Goal: Complete application form: Complete application form

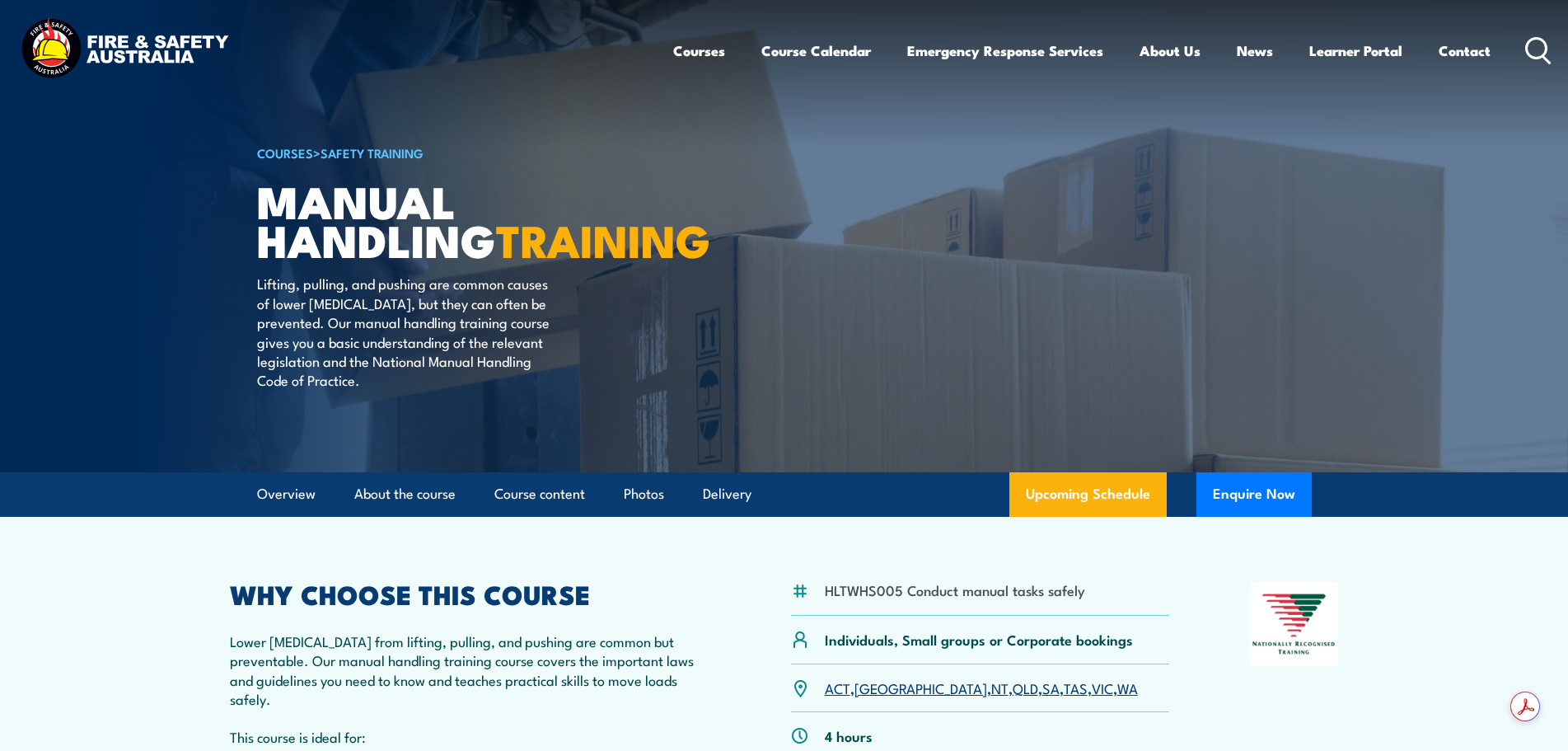
click at [1526, 58] on icon at bounding box center [1539, 50] width 27 height 27
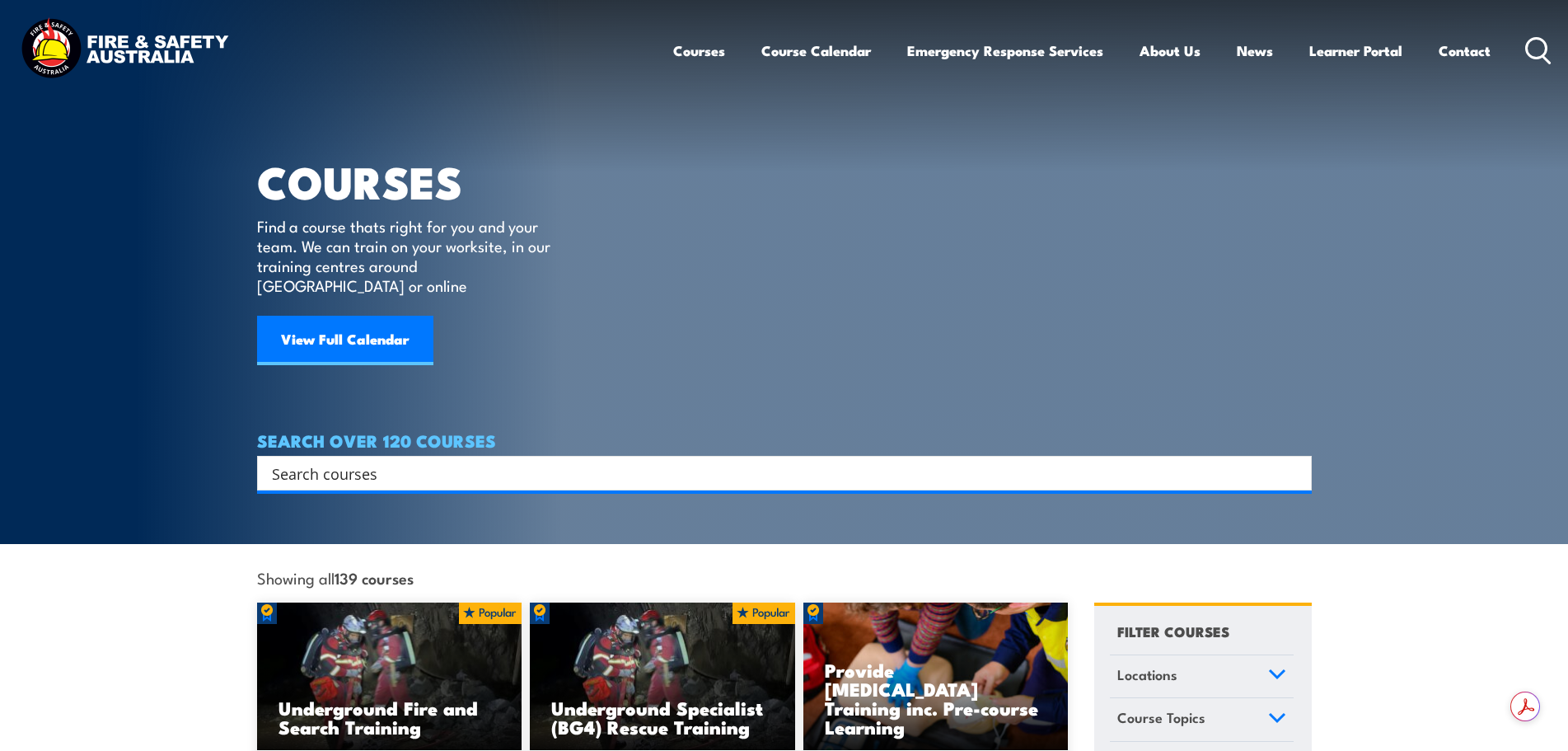
click at [355, 460] on input "Search input" at bounding box center [773, 473] width 1003 height 25
type input "MANUAL HANDLING"
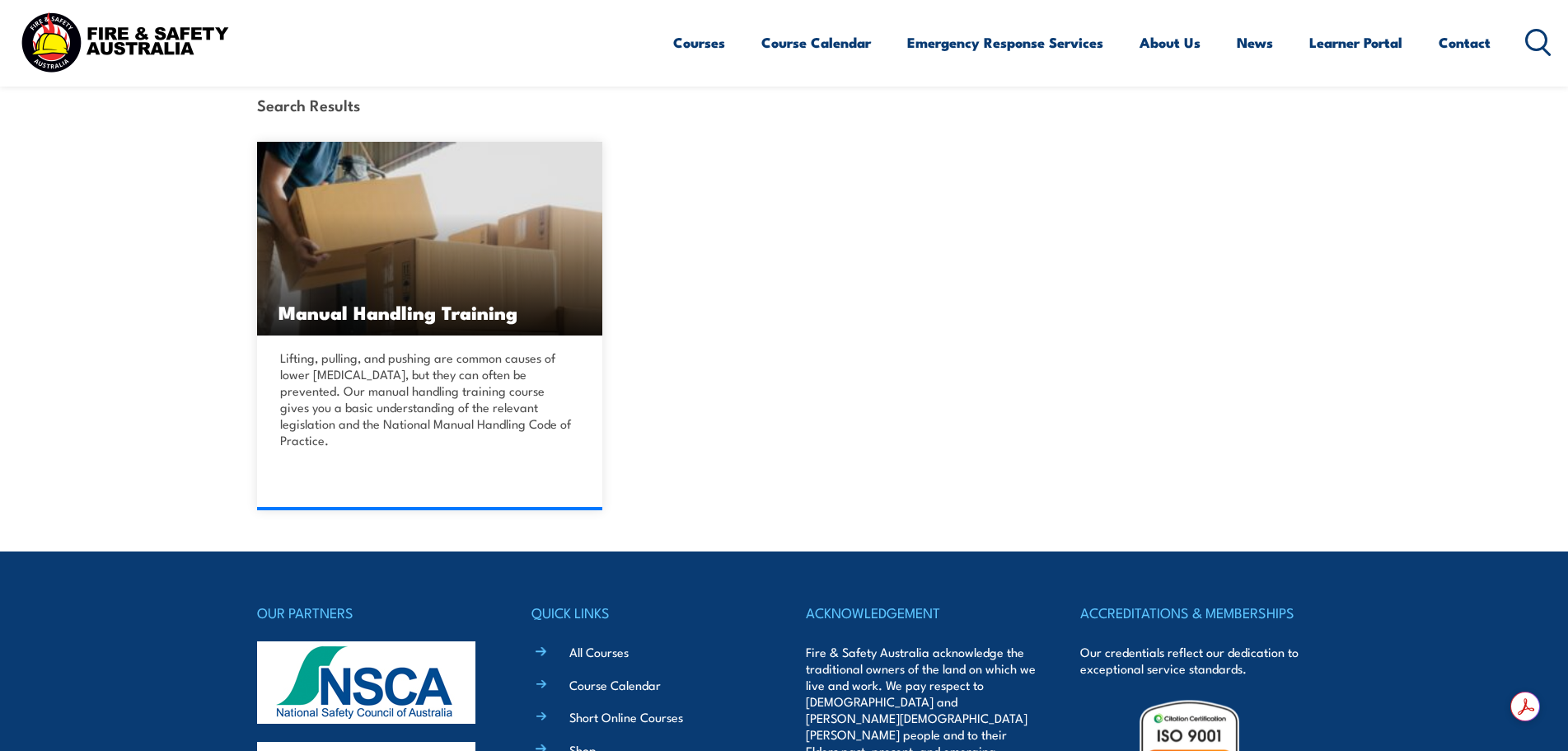
scroll to position [412, 0]
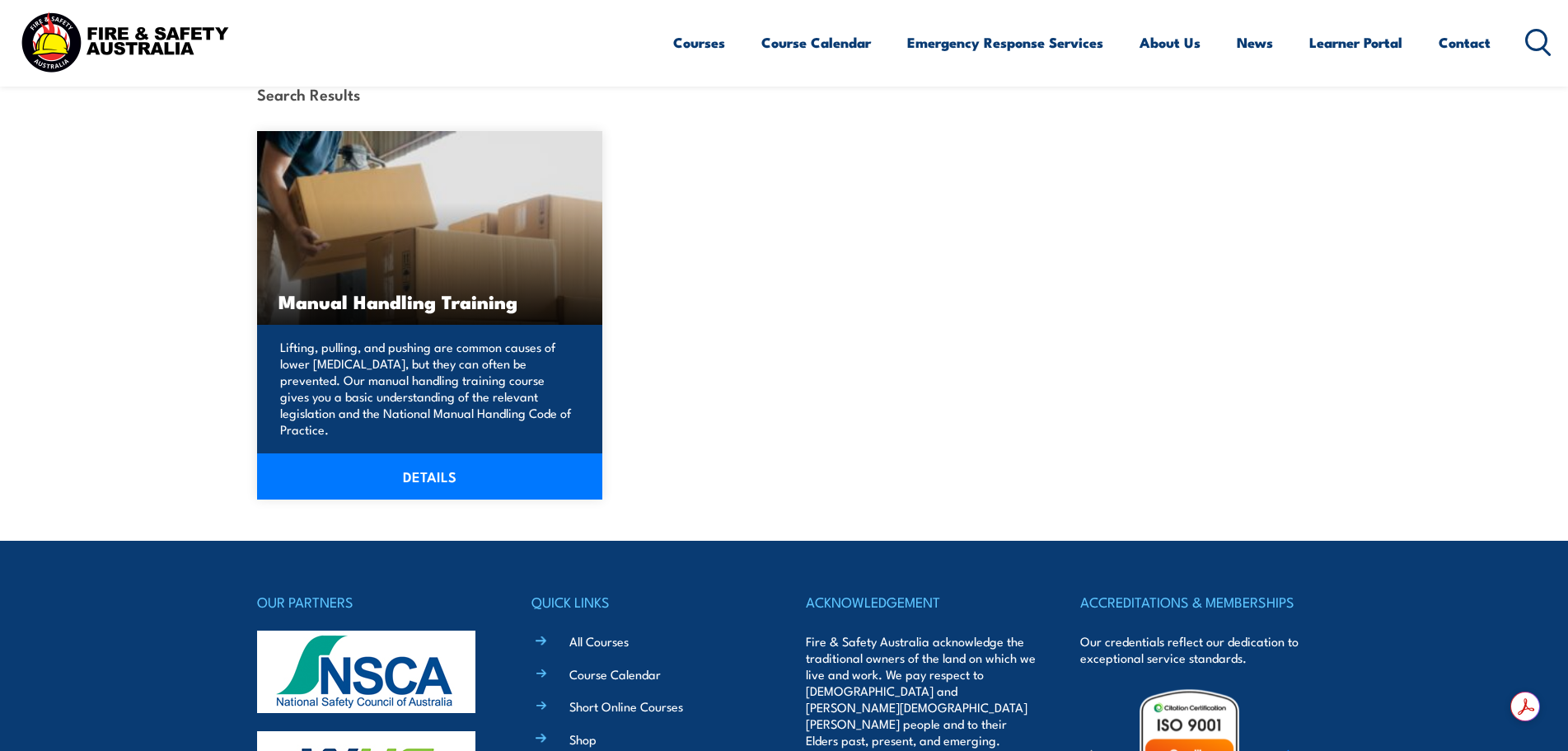
click at [438, 460] on link "DETAILS" at bounding box center [430, 476] width 346 height 46
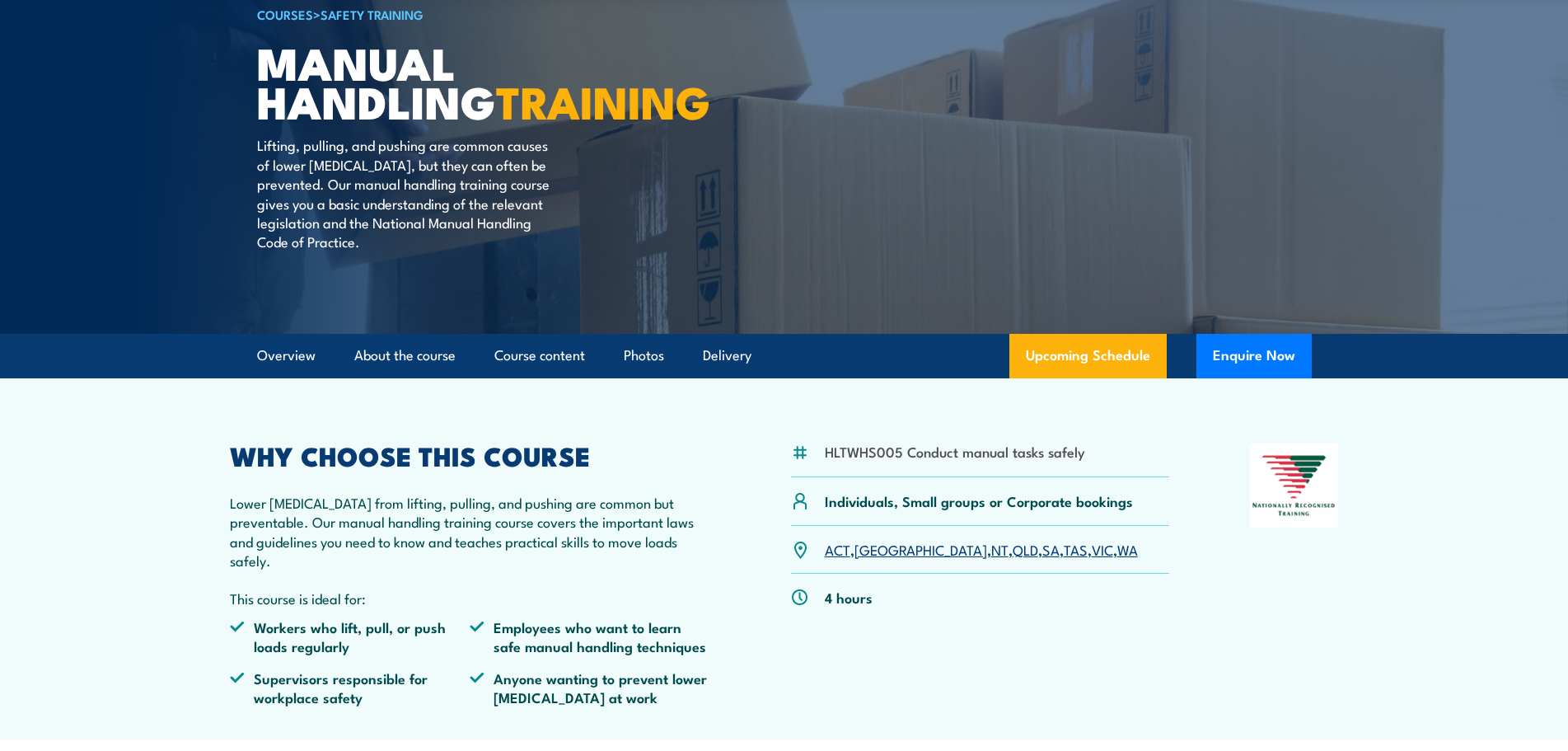
scroll to position [165, 0]
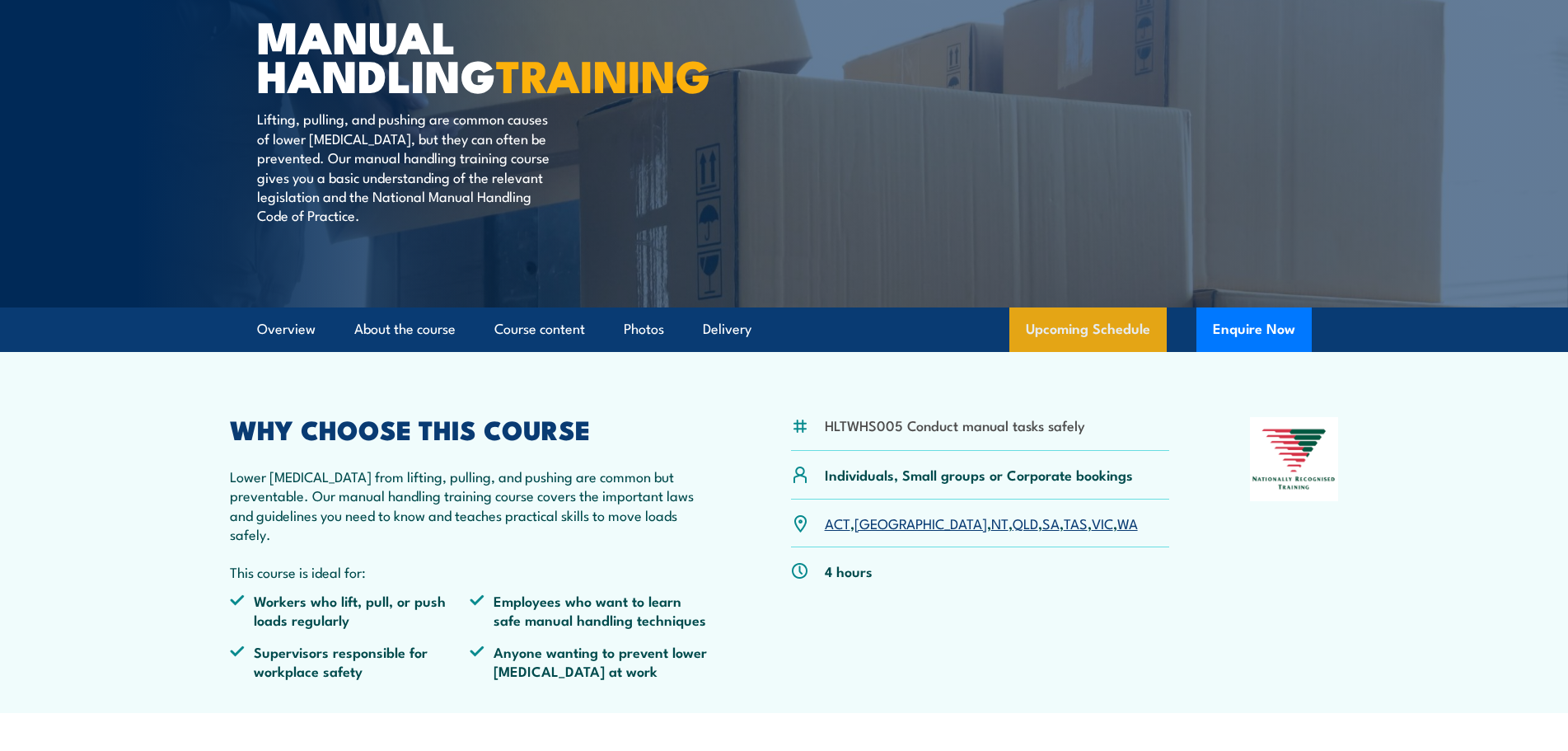
click at [1051, 352] on link "Upcoming Schedule" at bounding box center [1088, 329] width 157 height 44
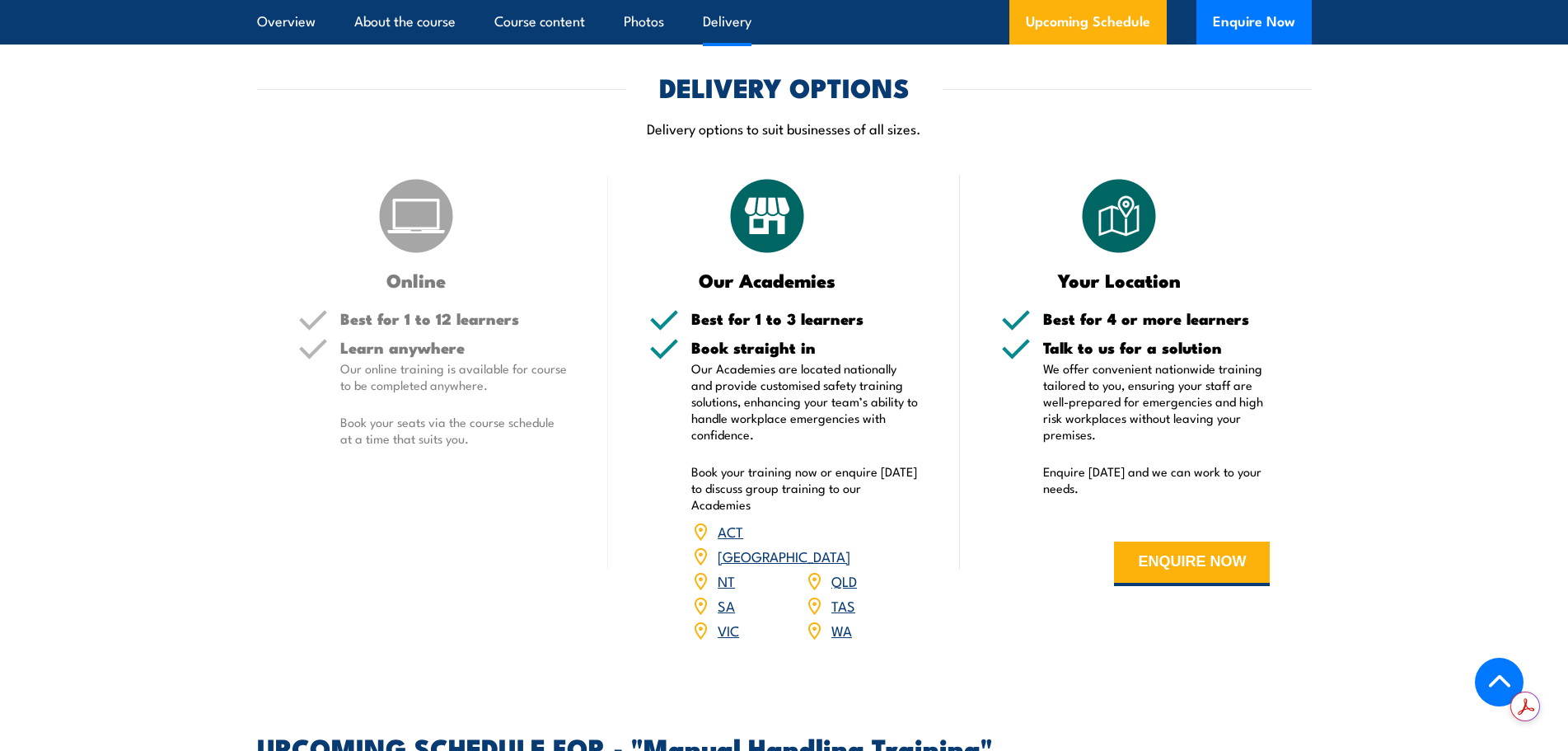
scroll to position [1775, 0]
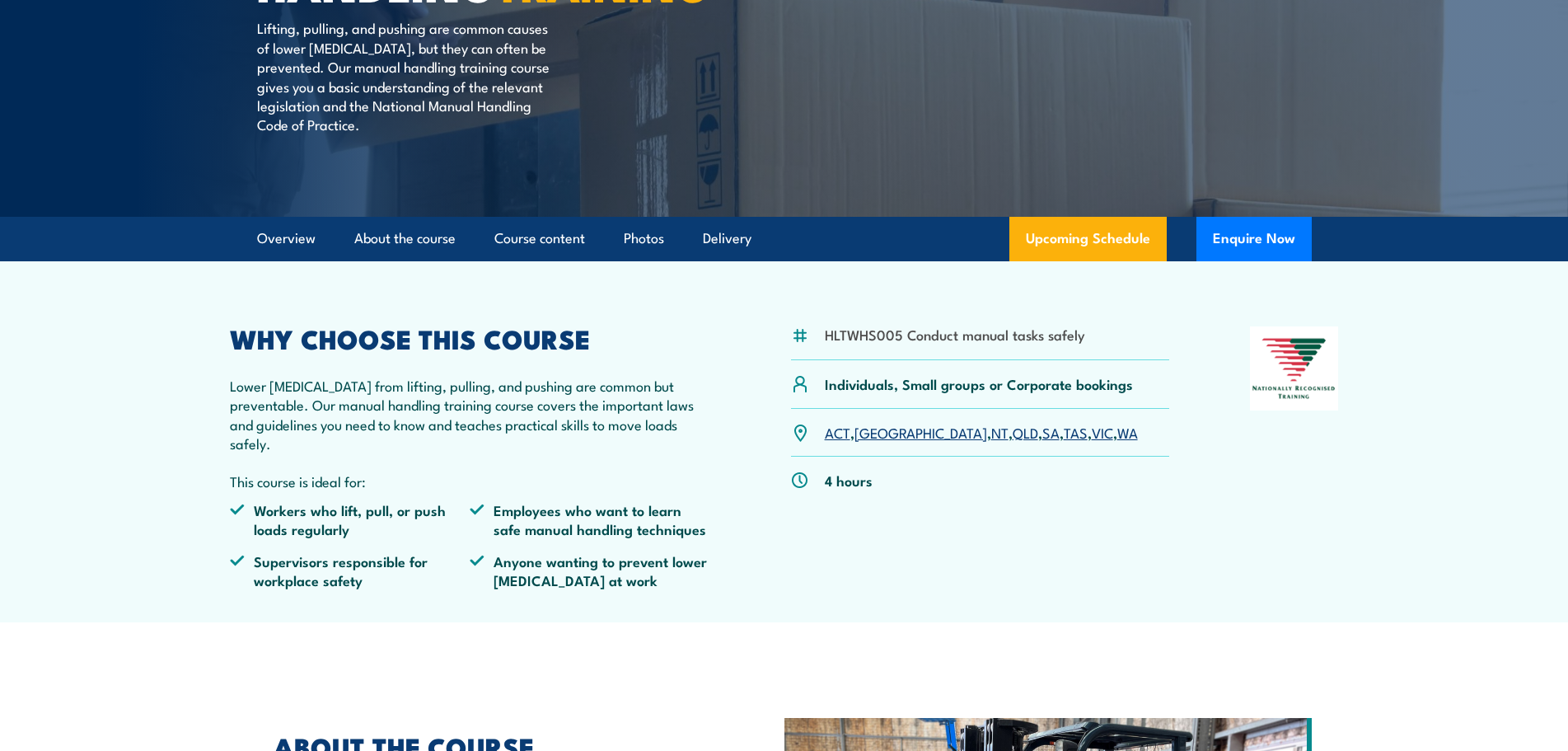
scroll to position [165, 0]
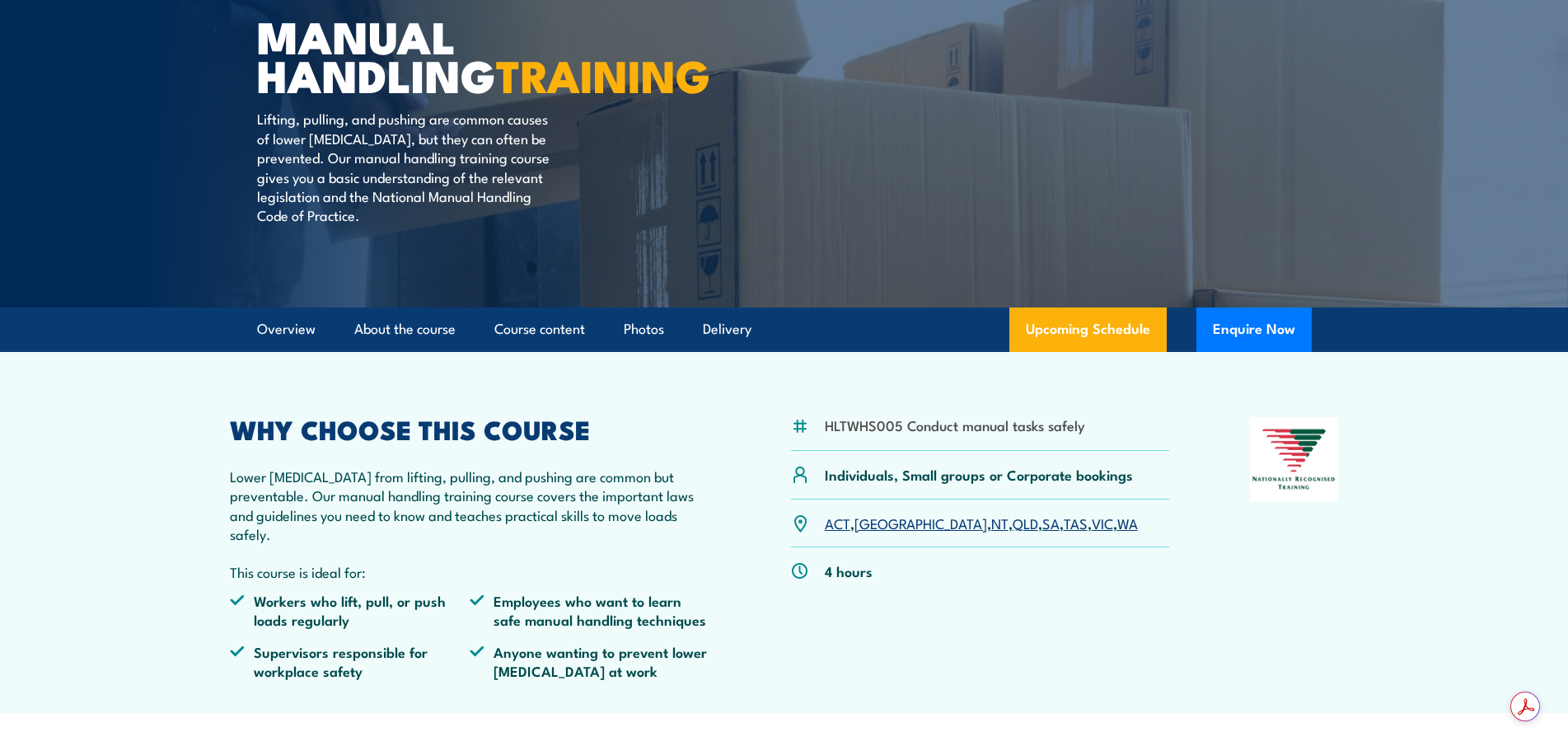
click at [1117, 532] on link "WA" at bounding box center [1127, 523] width 21 height 20
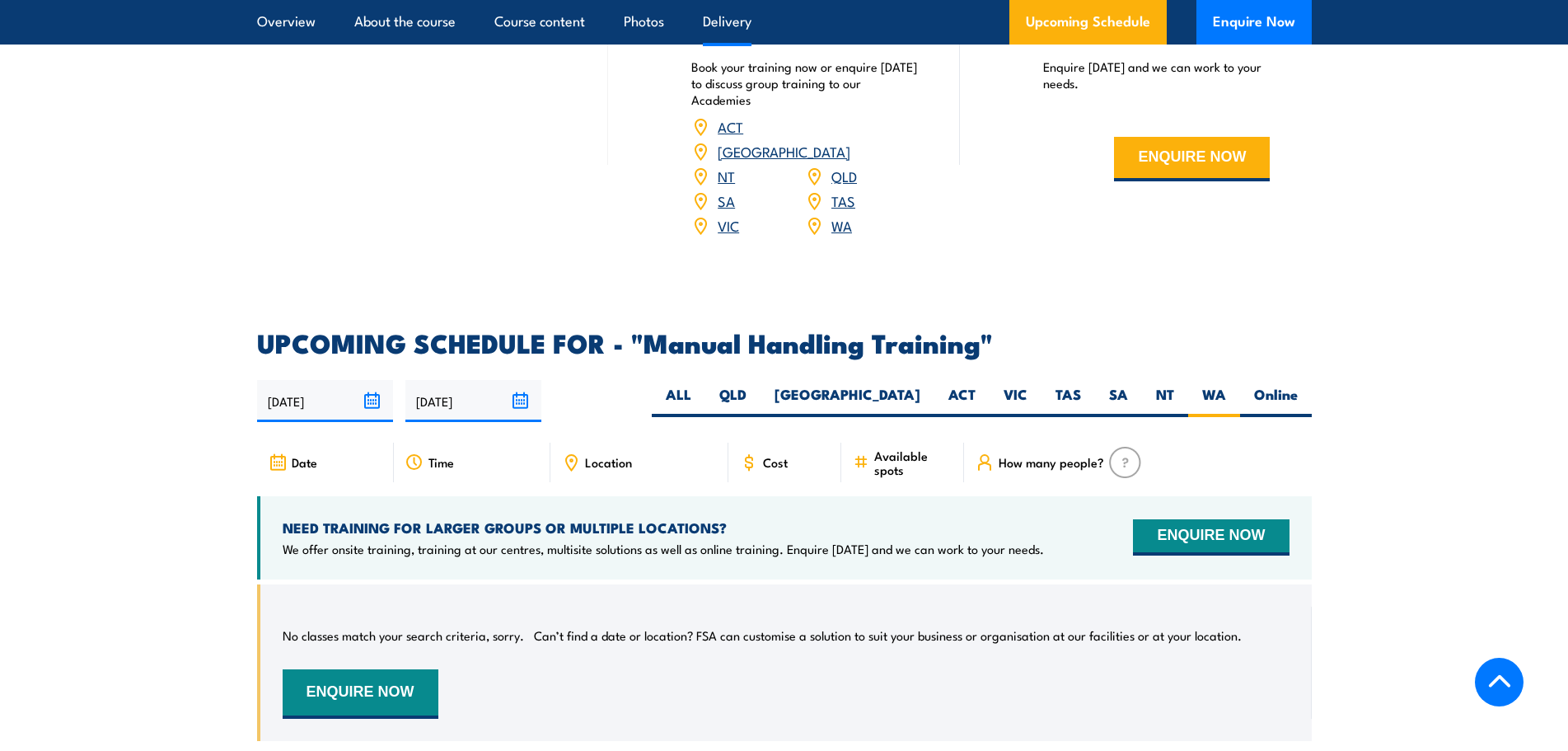
scroll to position [2188, 0]
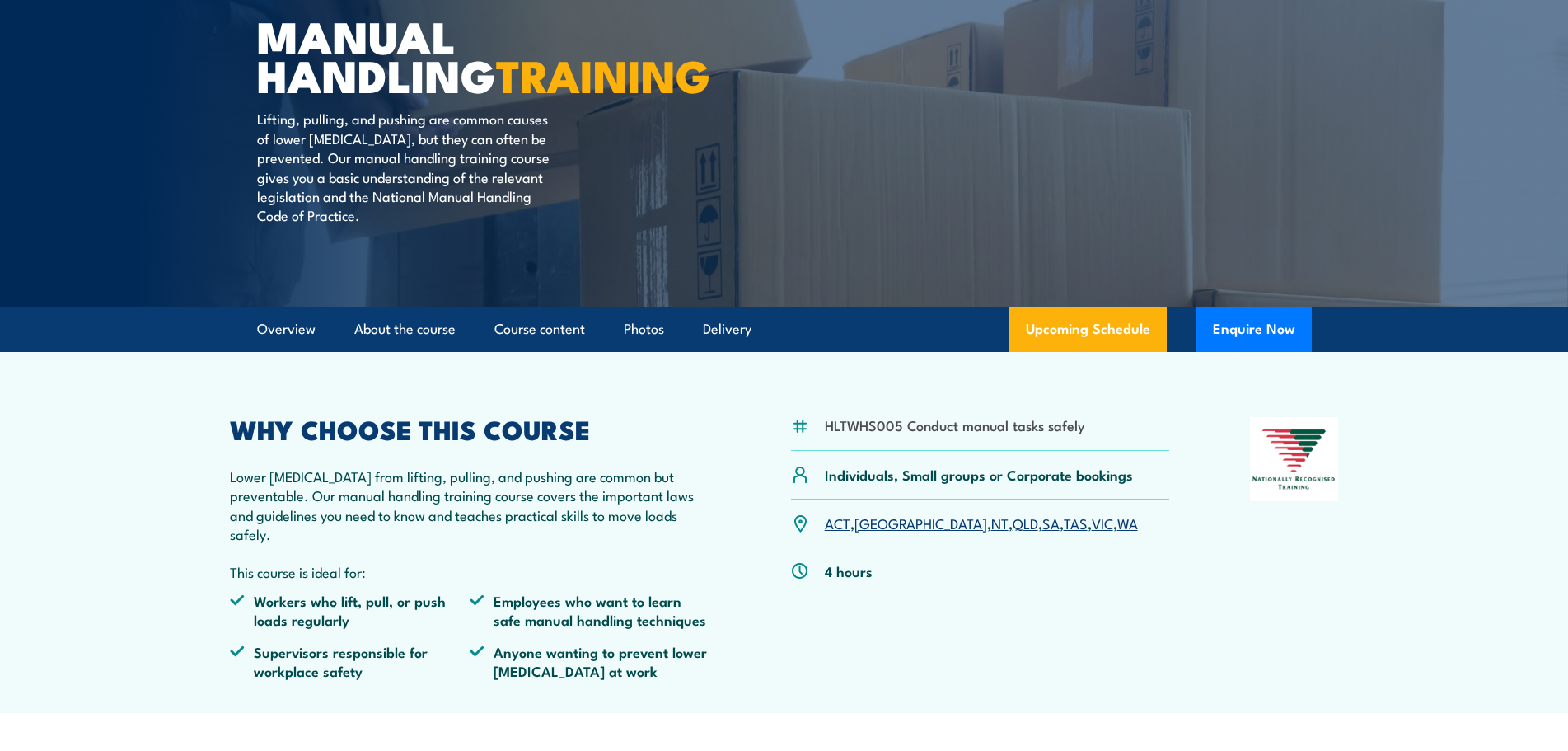
scroll to position [82, 0]
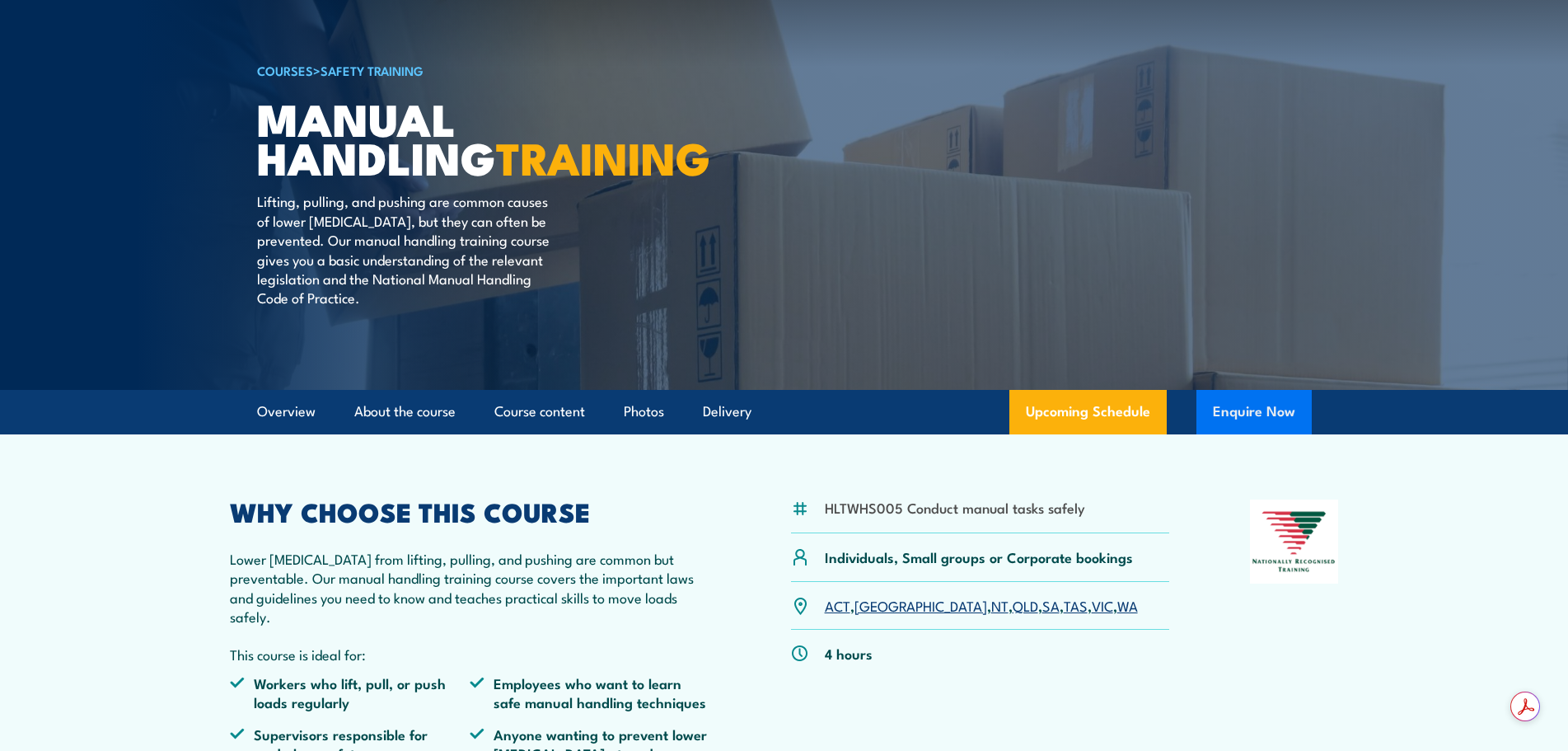
click at [1278, 435] on button "Enquire Now" at bounding box center [1254, 412] width 115 height 44
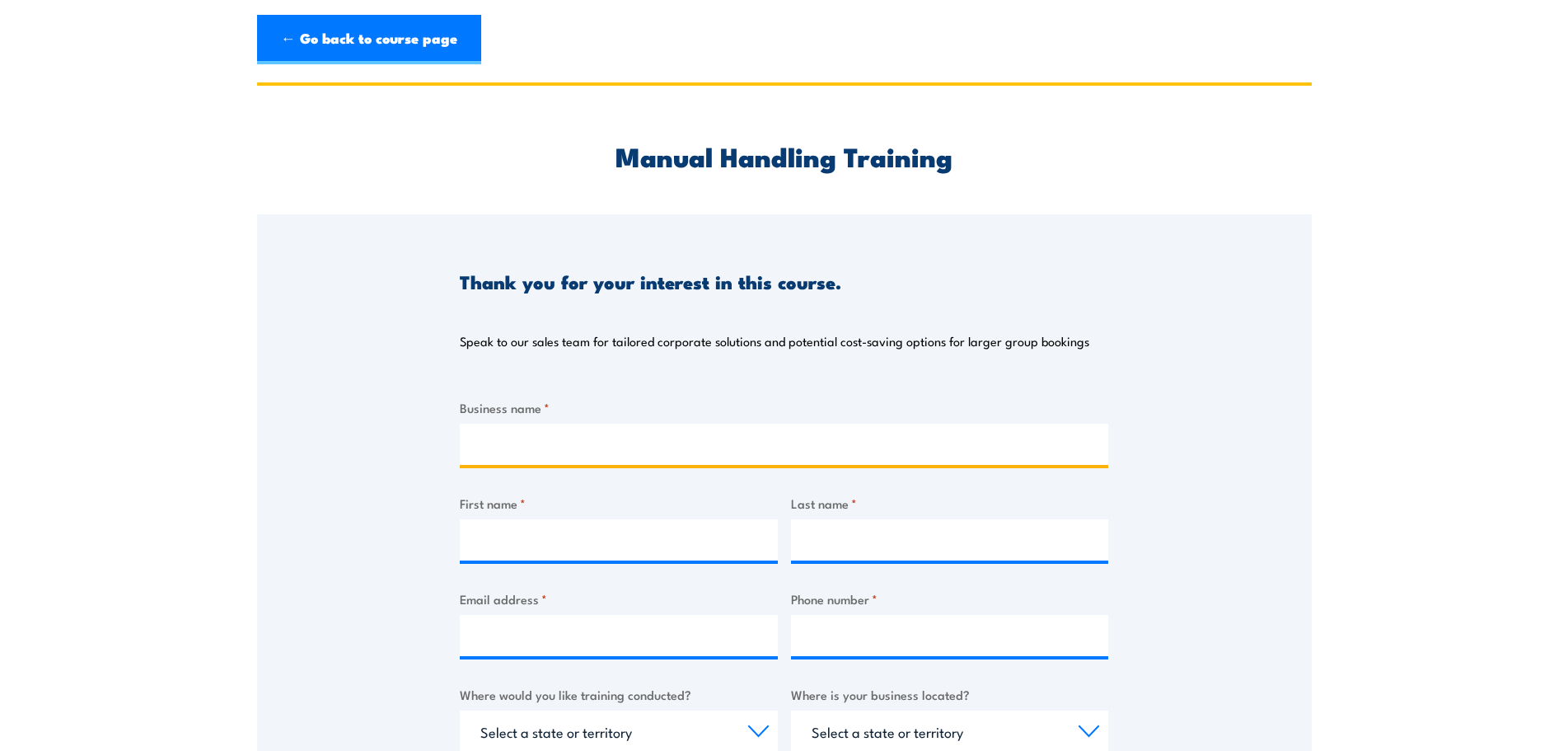
click at [555, 448] on input "Business name *" at bounding box center [783, 444] width 648 height 41
type input "Refresco [GEOGRAPHIC_DATA]"
type input "[PERSON_NAME]"
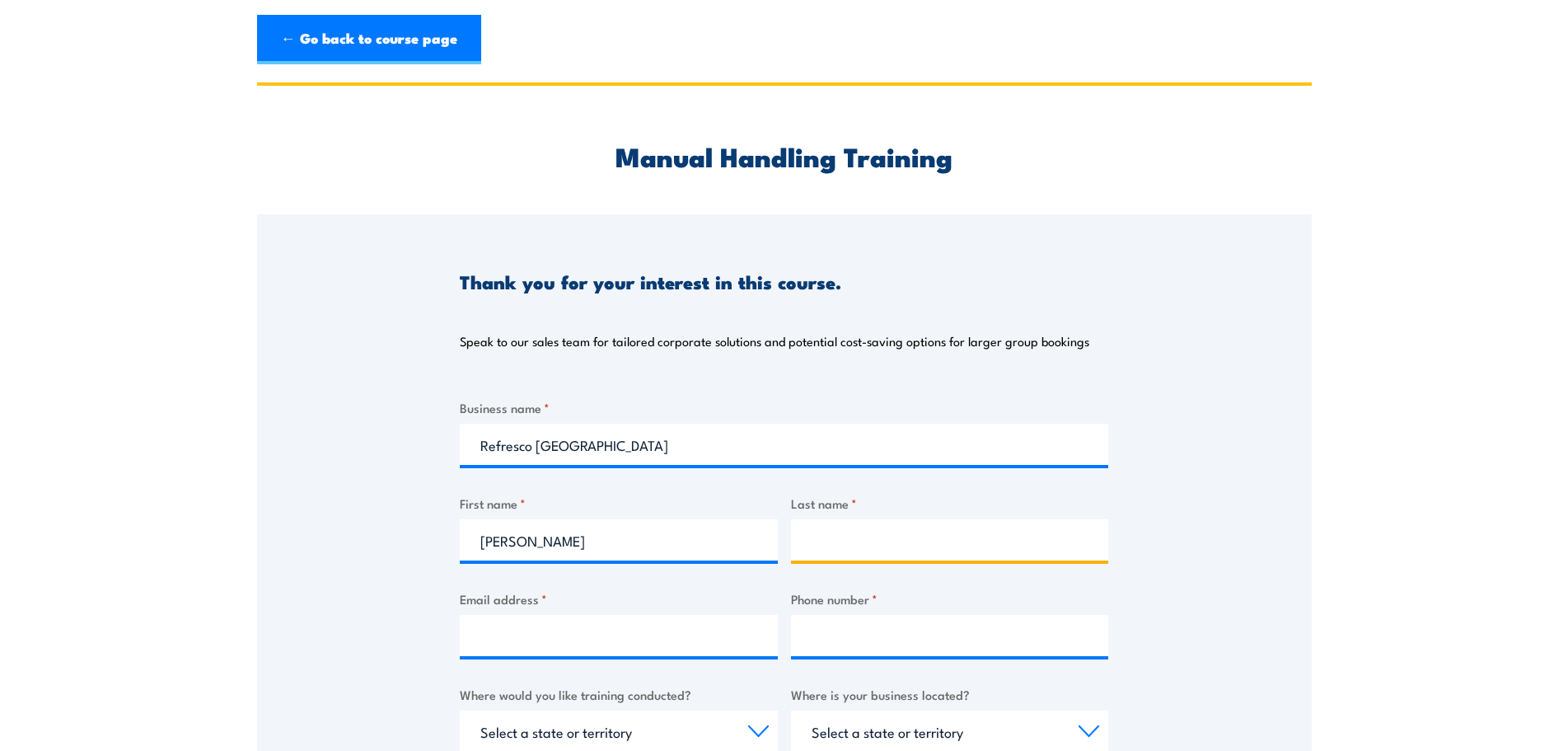
type input "[PERSON_NAME]"
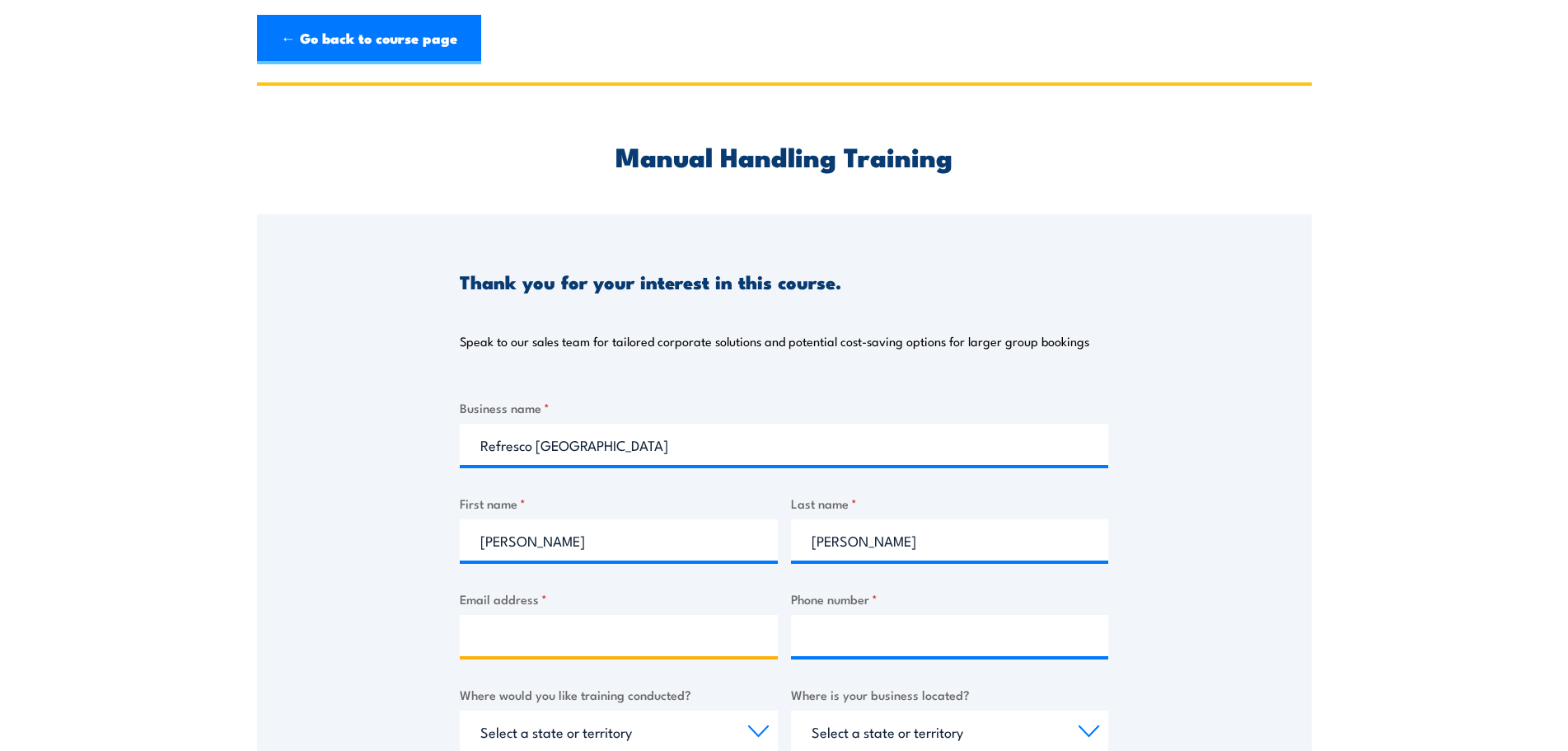
type input "[PERSON_NAME][EMAIL_ADDRESS][PERSON_NAME][DOMAIN_NAME]"
type input "0401136017"
select select "WA"
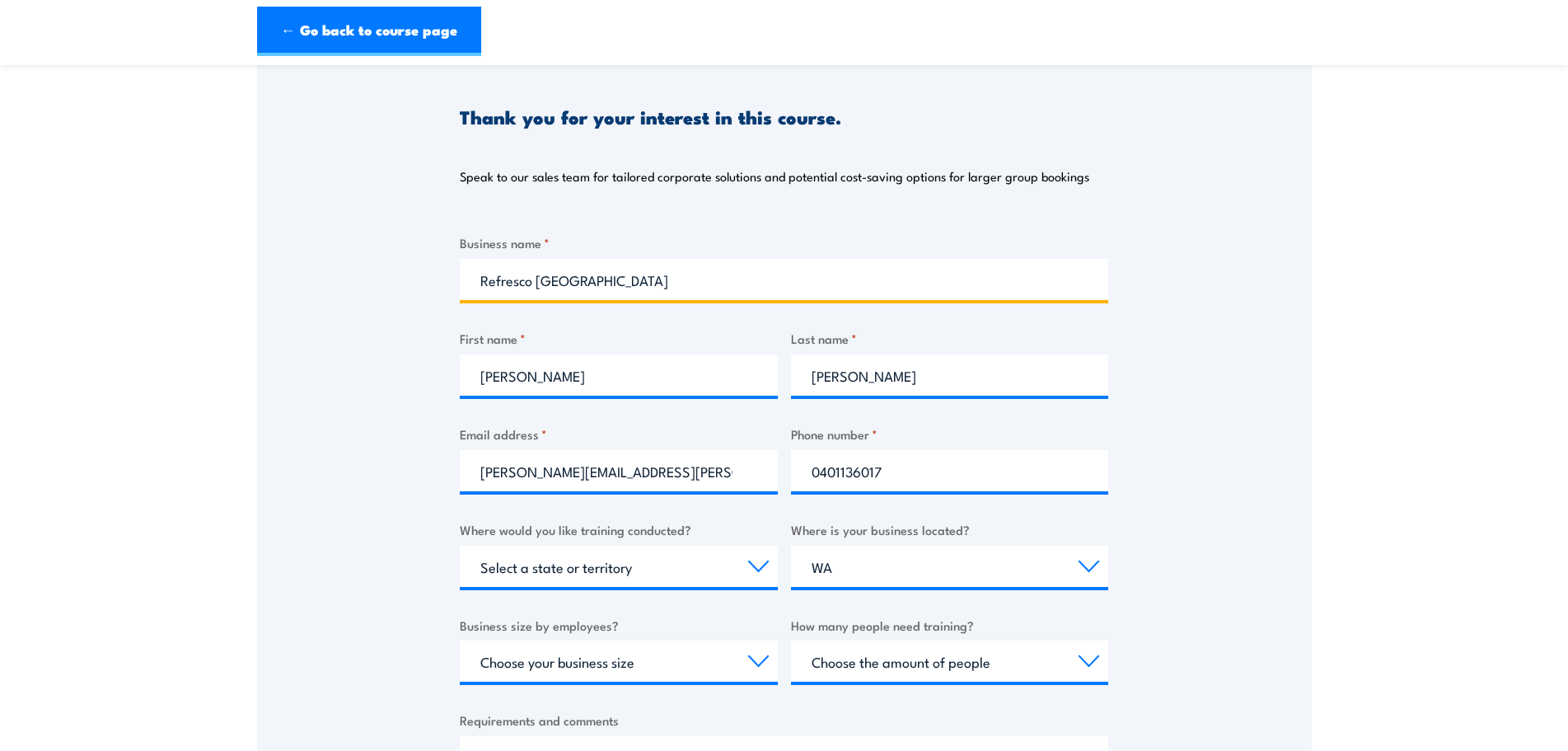
scroll to position [247, 0]
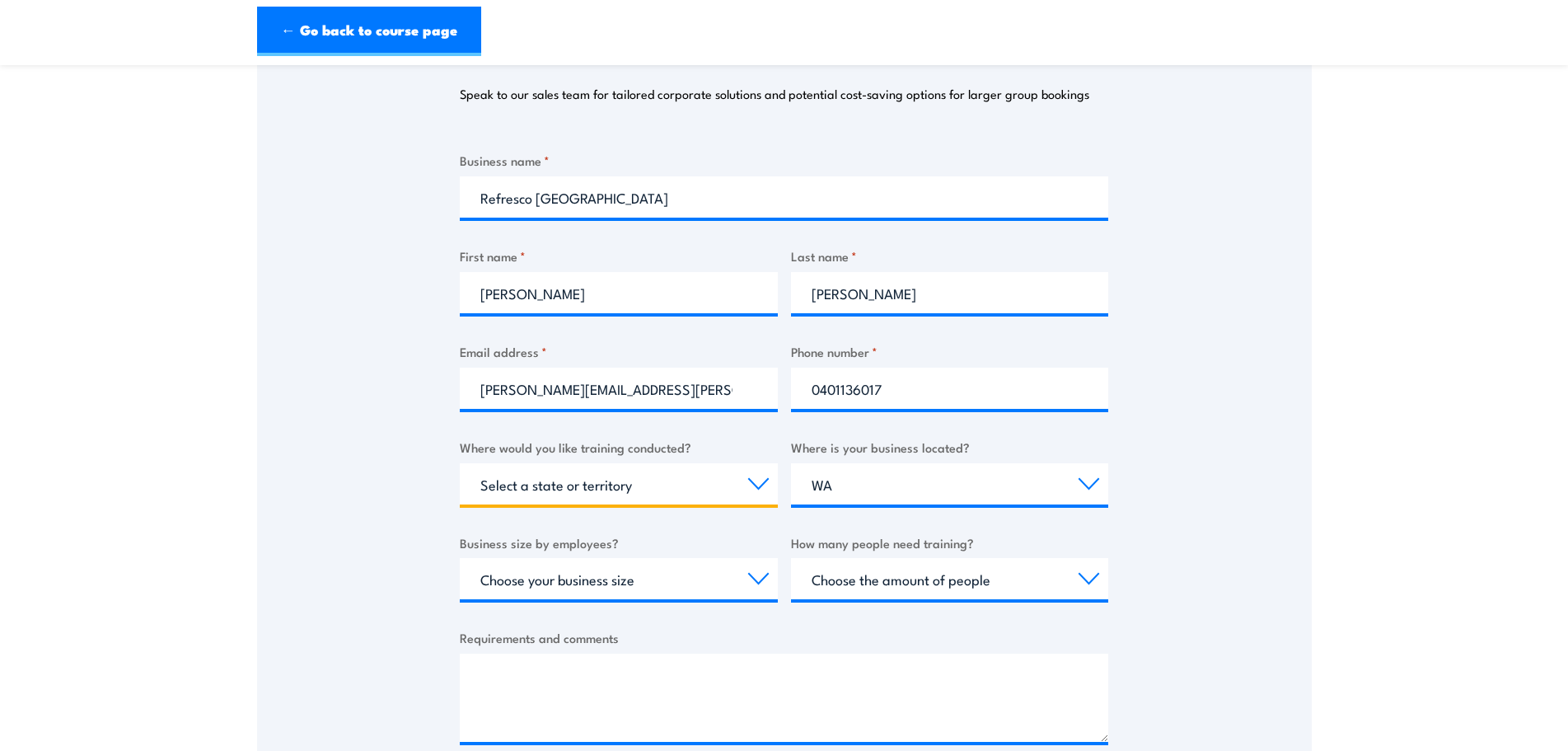
click at [749, 488] on select "Select a state or territory Nationally - multiple locations [GEOGRAPHIC_DATA] […" at bounding box center [618, 483] width 318 height 41
select select "WA"
click at [459, 463] on select "Select a state or territory Nationally - multiple locations [GEOGRAPHIC_DATA] […" at bounding box center [618, 483] width 318 height 41
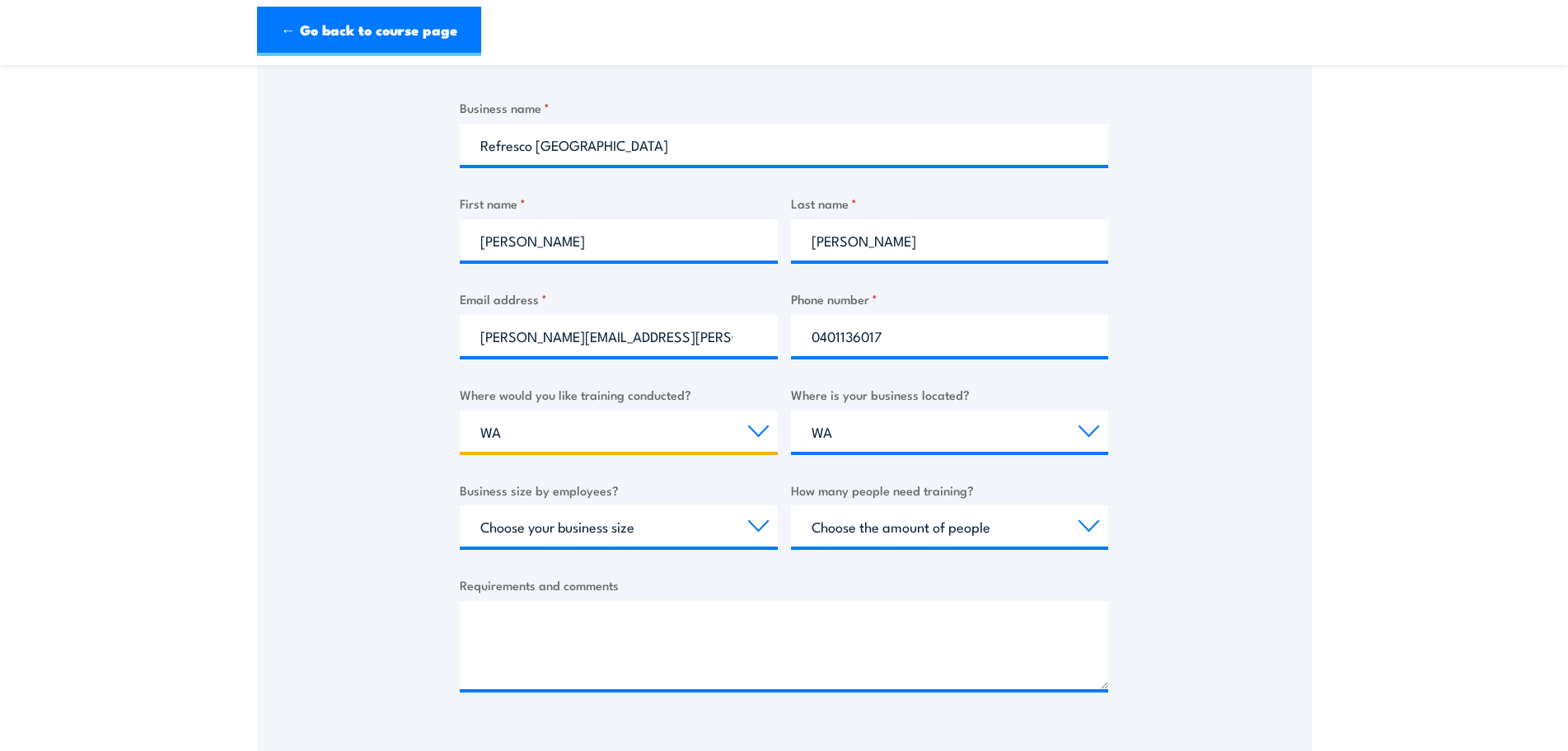
scroll to position [330, 0]
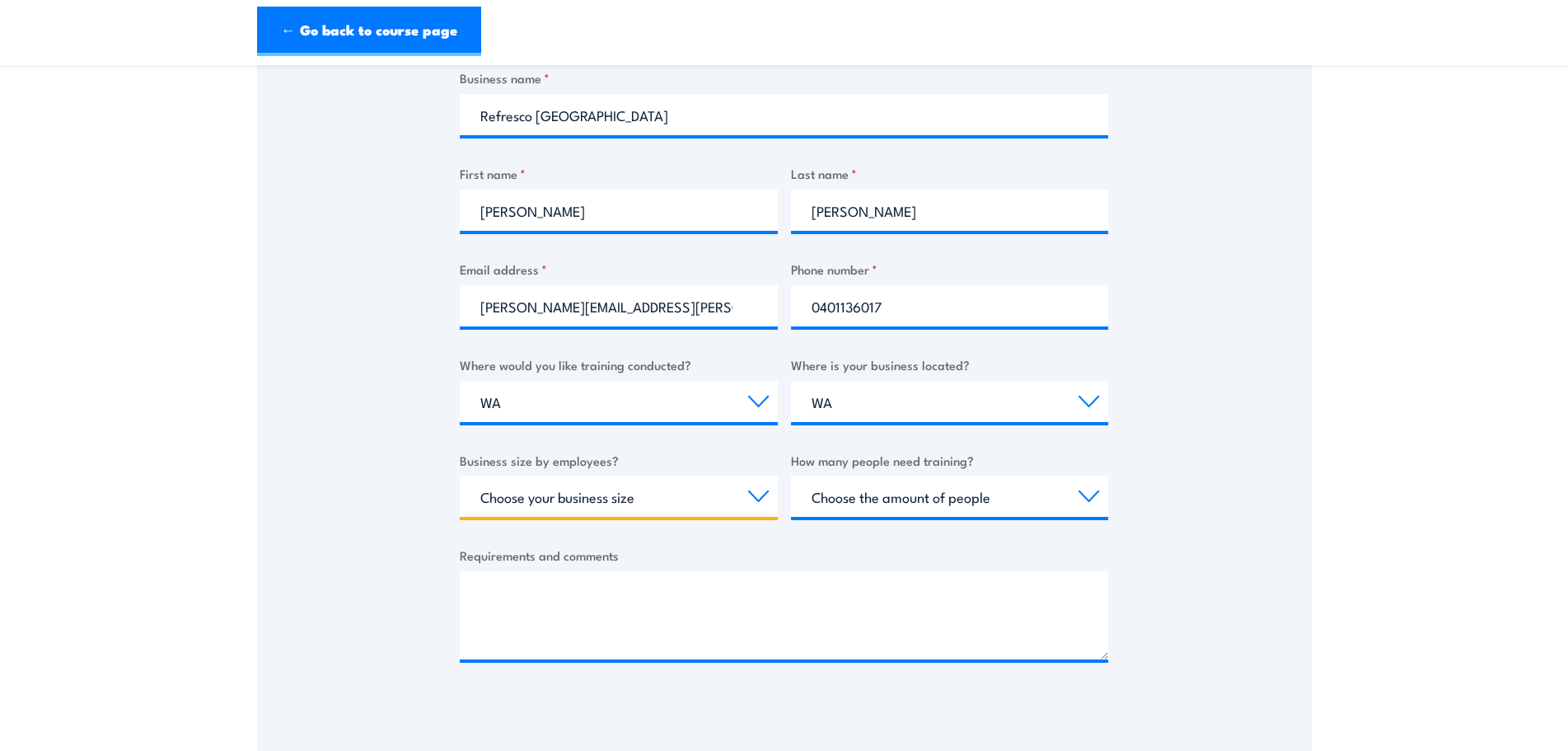
click at [751, 494] on select "Choose your business size 1 to 19 20 to 199 200+" at bounding box center [618, 496] width 318 height 41
select select "200+"
click at [459, 476] on select "Choose your business size 1 to 19 20 to 199 200+" at bounding box center [618, 496] width 318 height 41
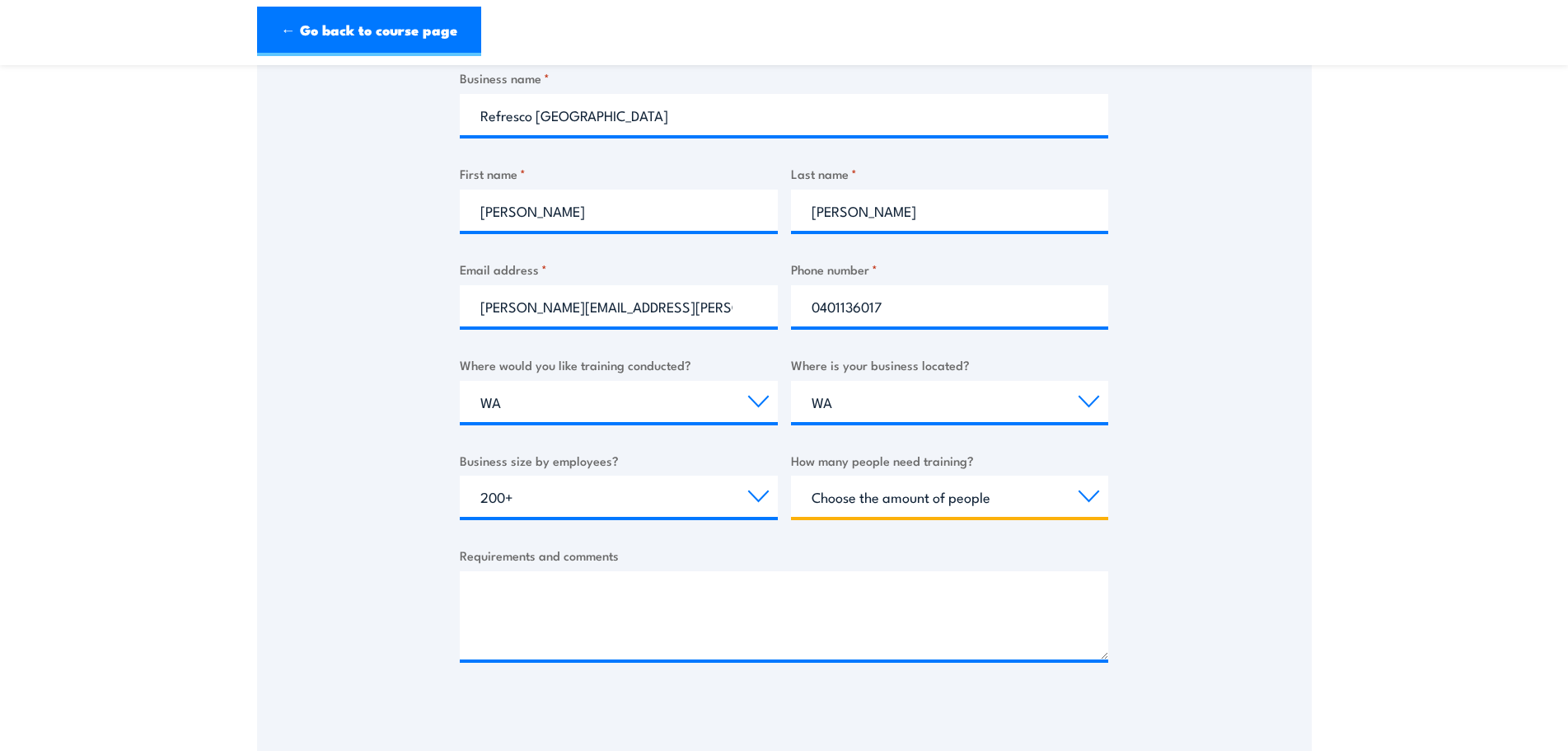
click at [876, 500] on select "Choose the amount of people 1 to 4 5 to 19 20+" at bounding box center [950, 496] width 318 height 41
select select "5 to 19"
click at [791, 476] on select "Choose the amount of people 1 to 4 5 to 19 20+" at bounding box center [950, 496] width 318 height 41
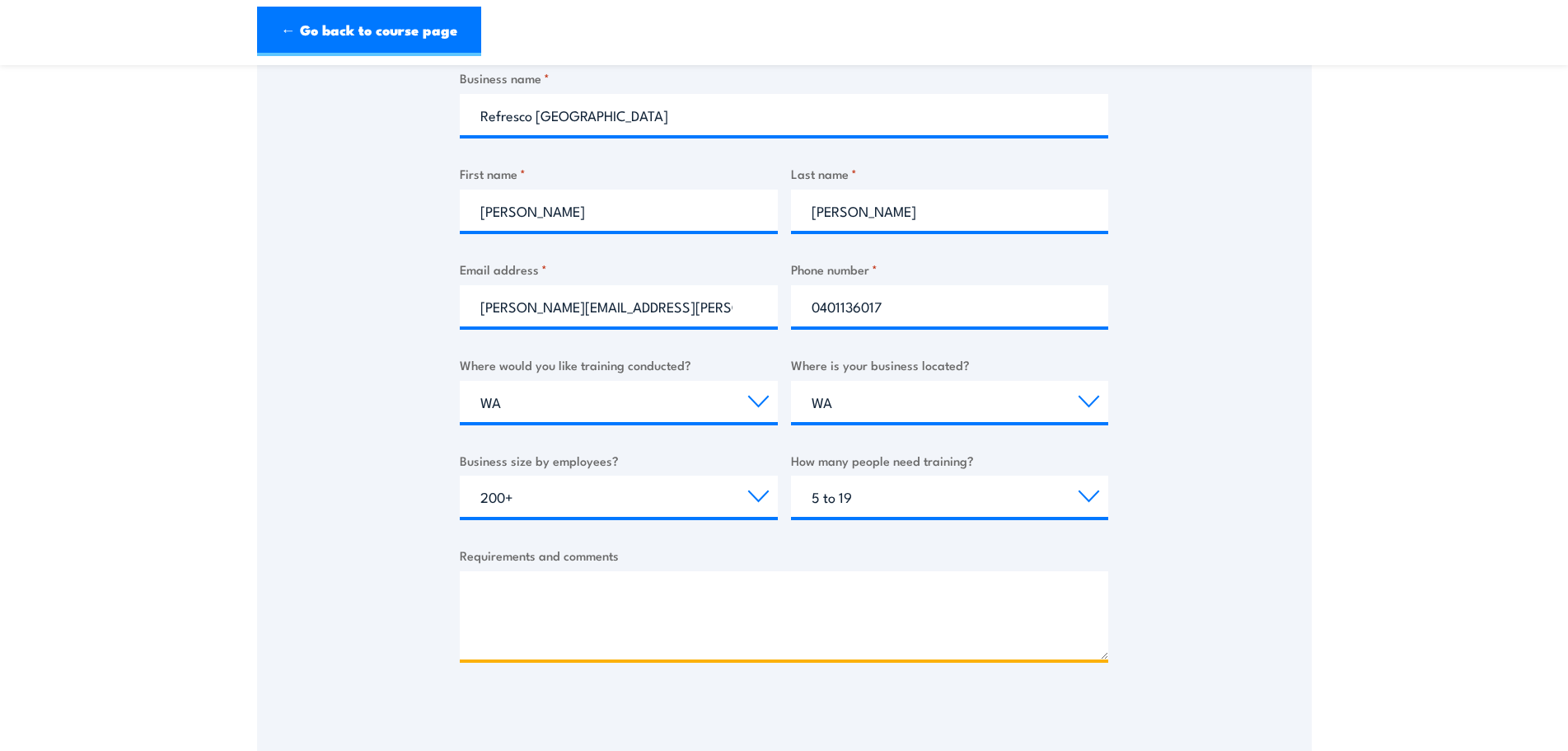
click at [556, 593] on textarea "Requirements and comments" at bounding box center [783, 615] width 648 height 88
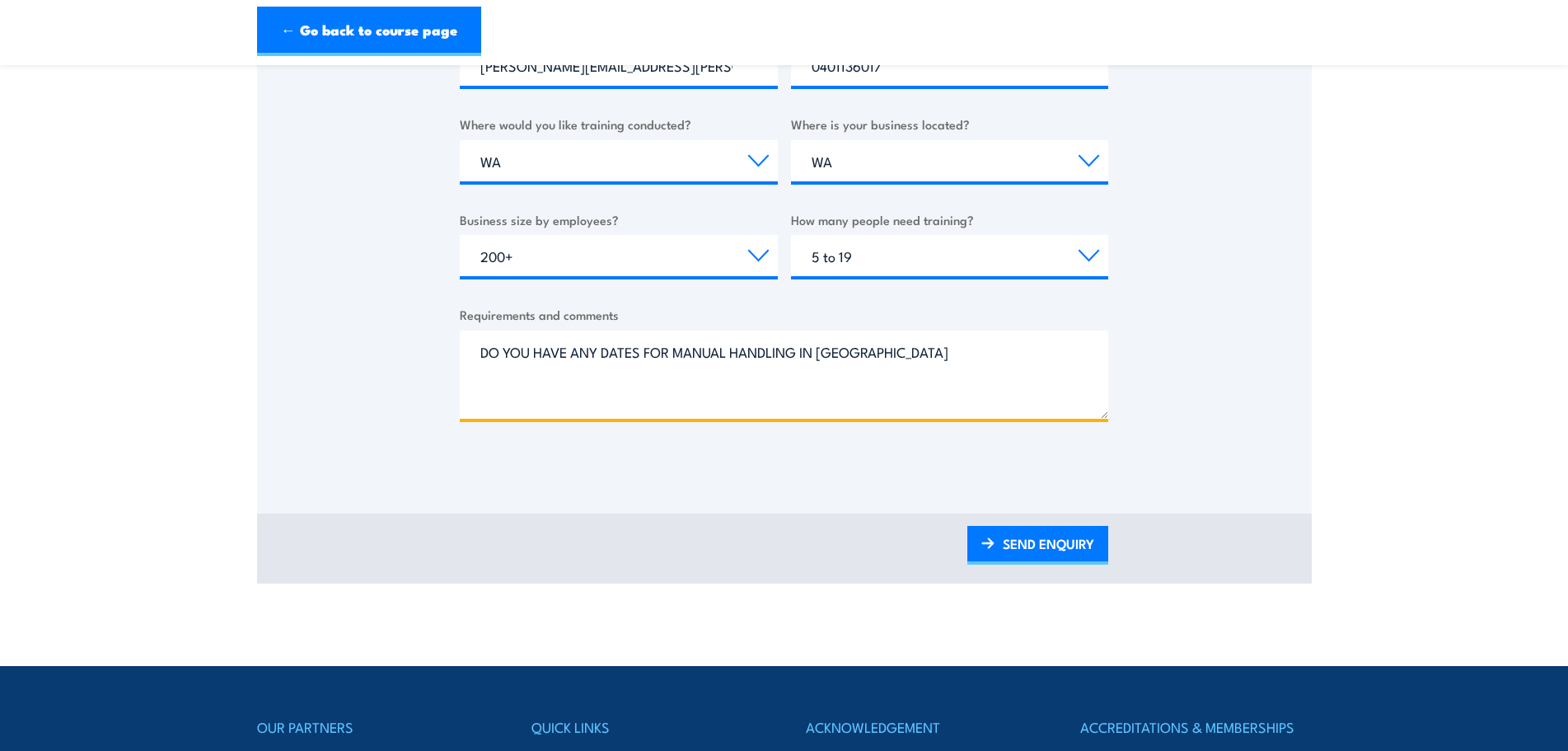
scroll to position [577, 0]
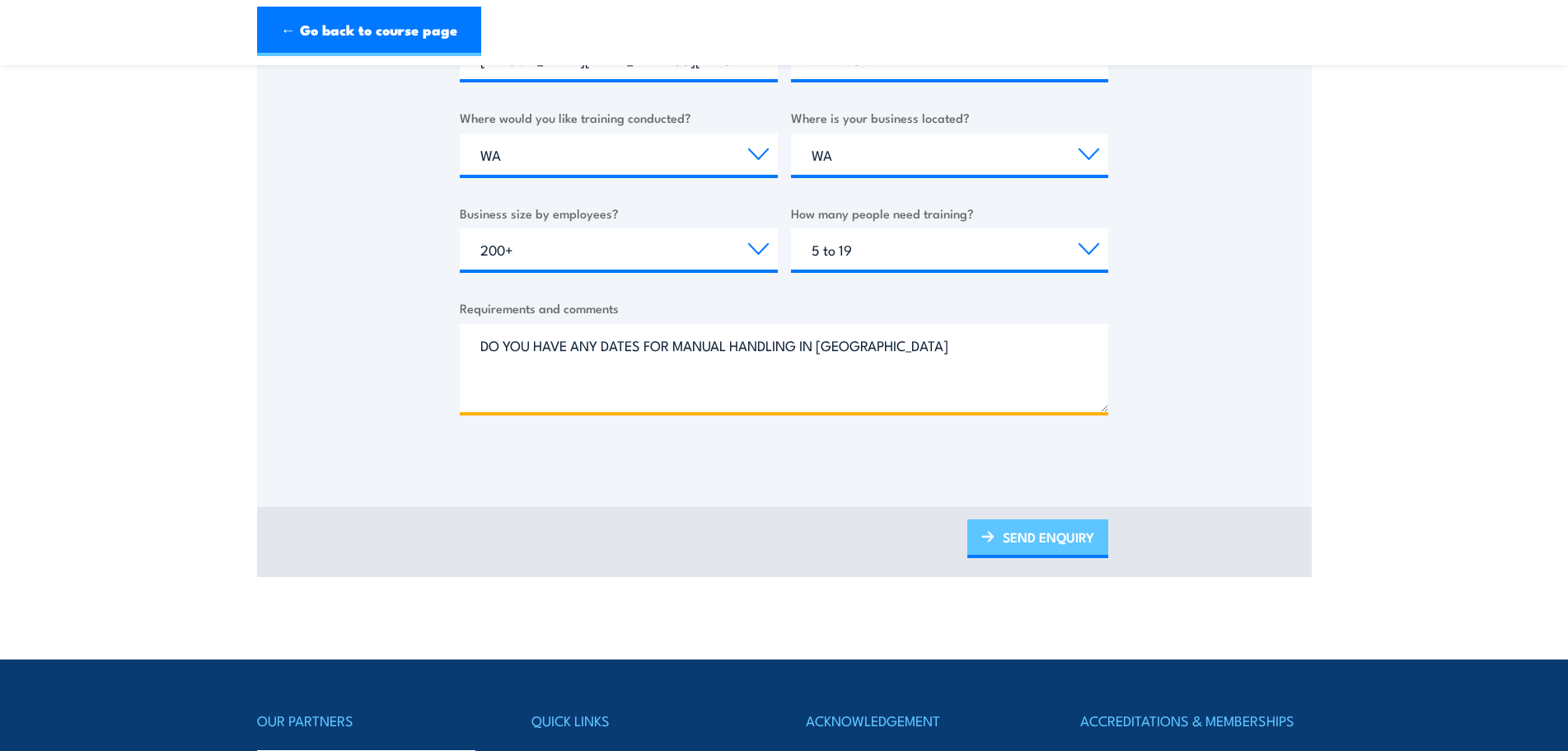
type textarea "DO YOU HAVE ANY DATES FOR MANUAL HANDLING IN [GEOGRAPHIC_DATA]"
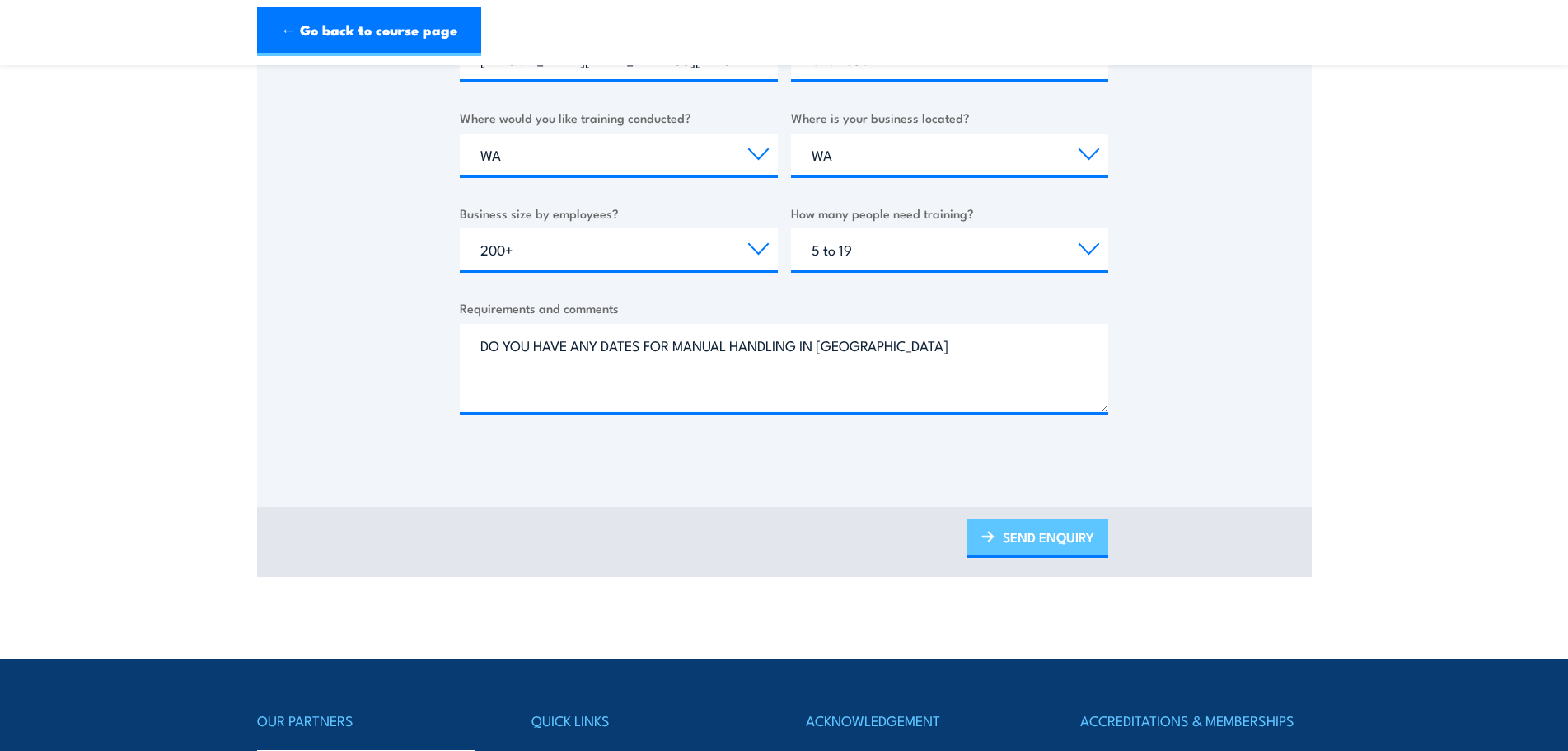
click at [1031, 528] on link "SEND ENQUIRY" at bounding box center [1038, 538] width 141 height 39
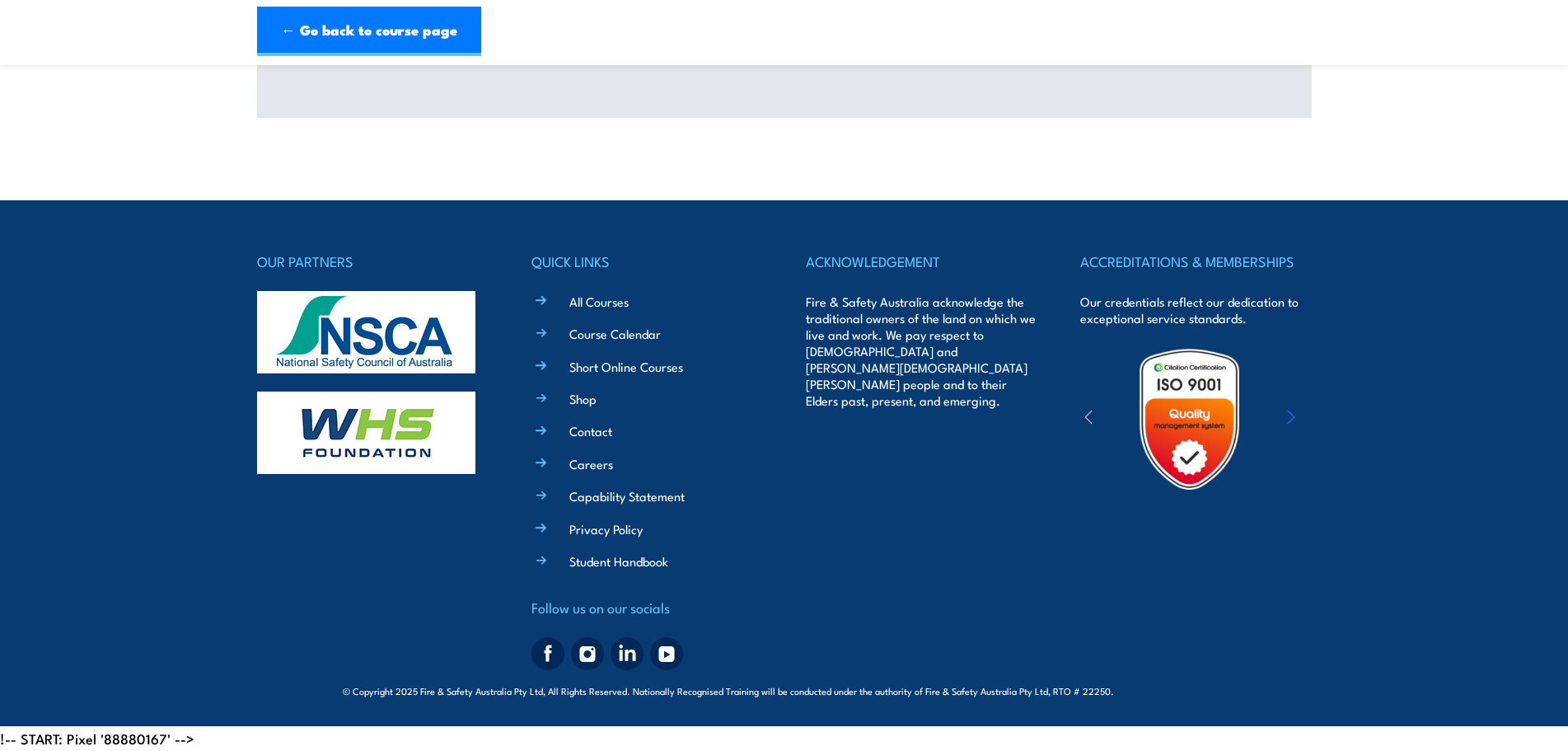
scroll to position [0, 0]
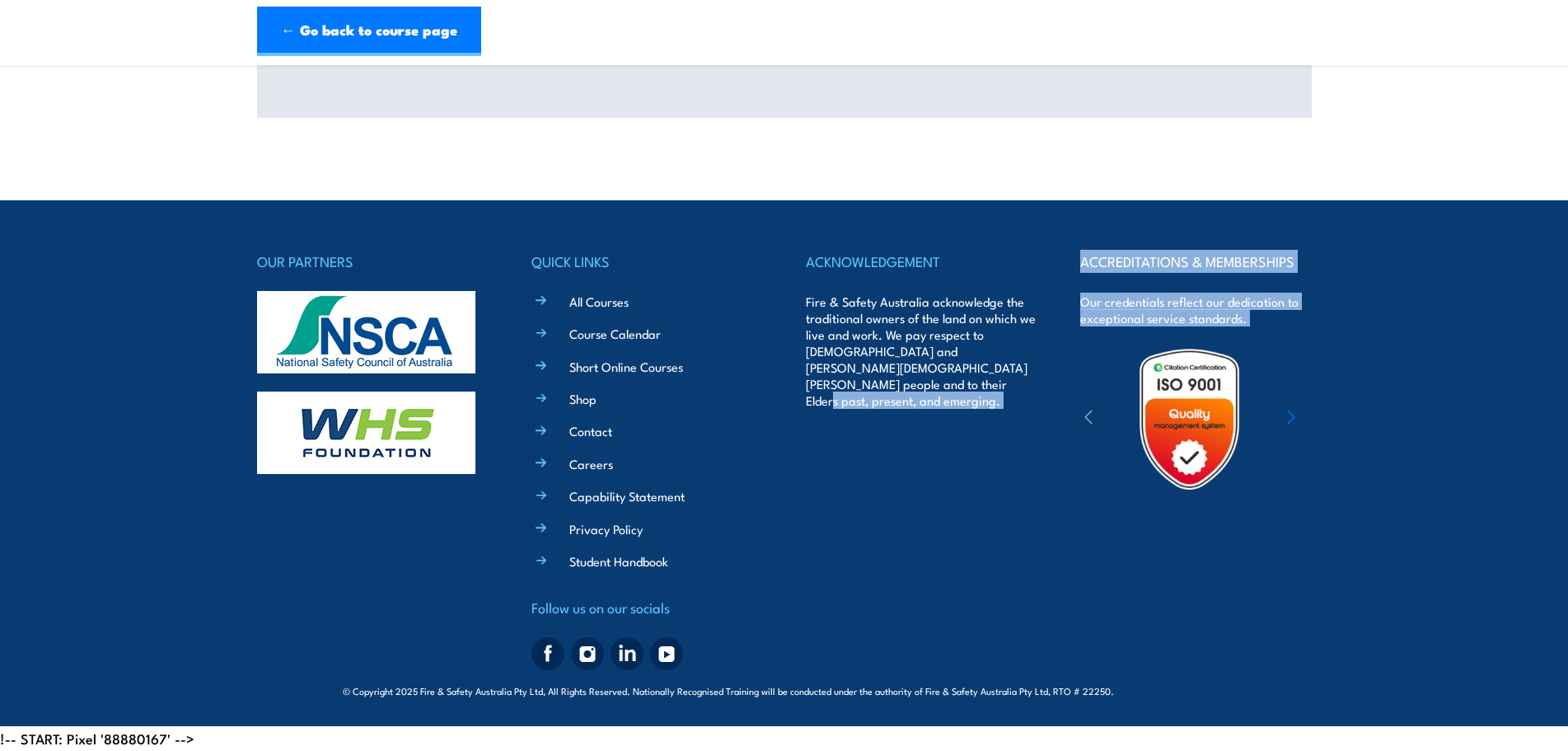
drag, startPoint x: 1059, startPoint y: 532, endPoint x: 1038, endPoint y: 549, distance: 27.0
click at [1050, 547] on div "OUR PARTNERS QUICK LINKS All Courses Course Calendar Short Online Courses Shop …" at bounding box center [784, 463] width 1054 height 427
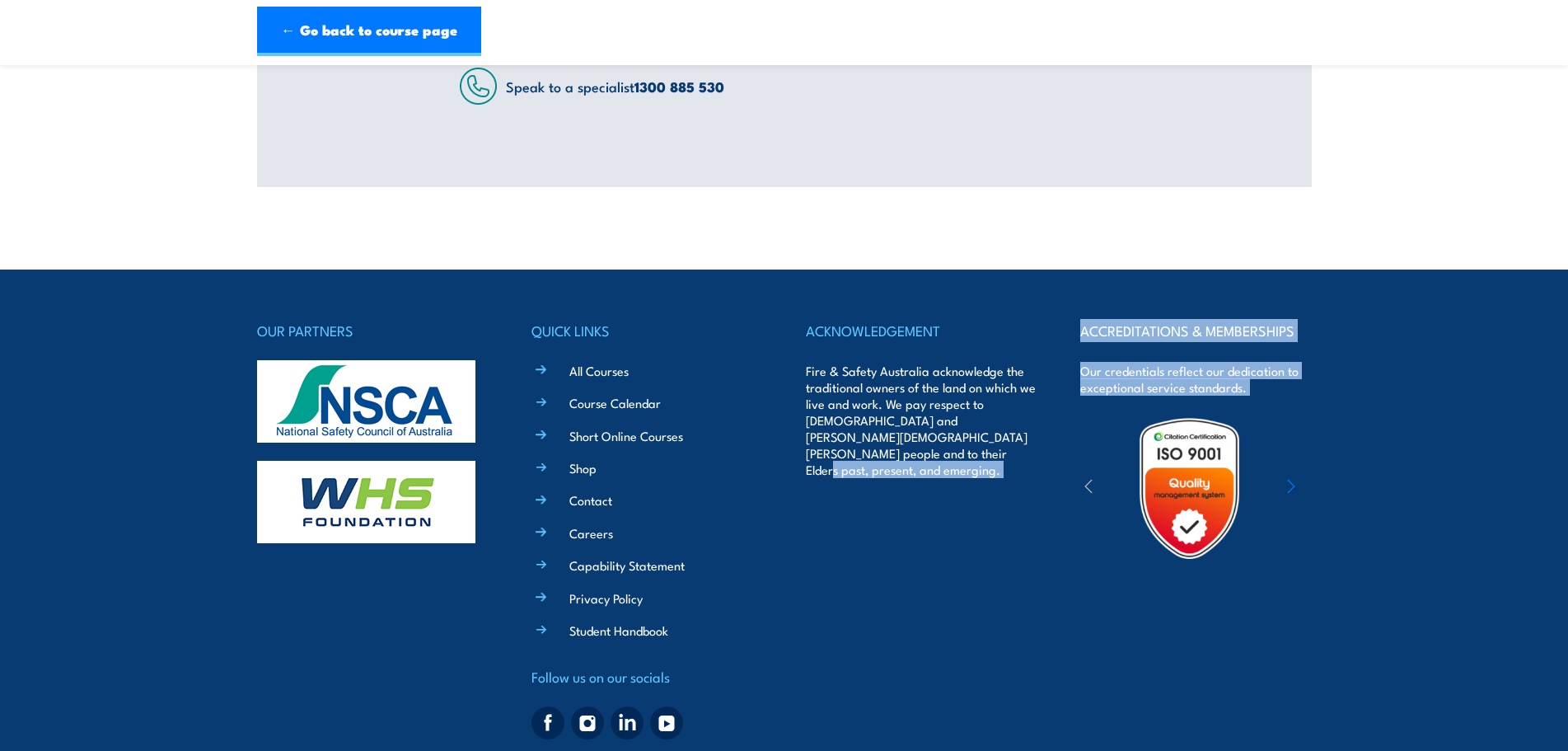
scroll to position [280, 0]
